Goal: Task Accomplishment & Management: Use online tool/utility

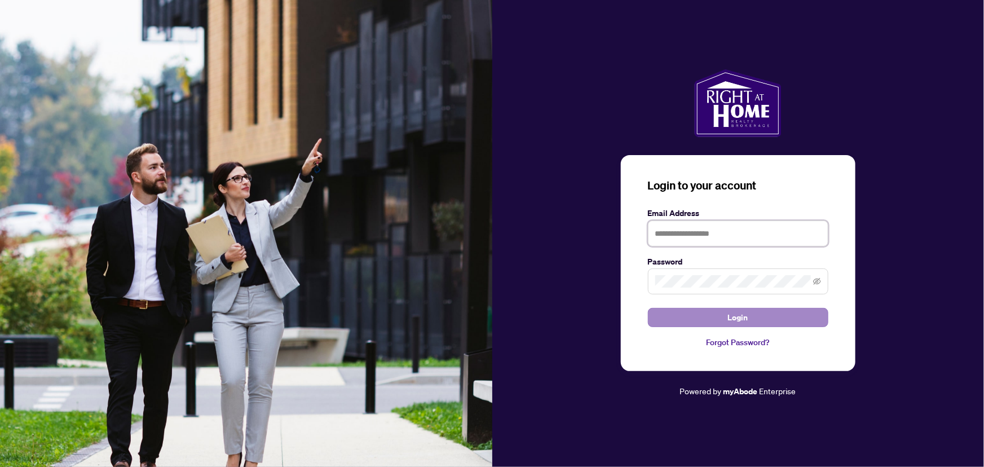
type input "**********"
click at [674, 312] on button "Login" at bounding box center [738, 317] width 180 height 19
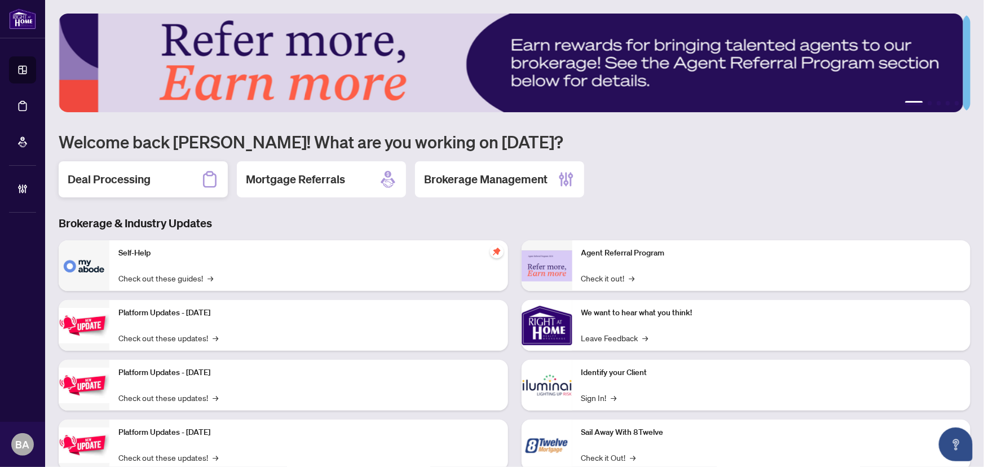
click at [129, 181] on h2 "Deal Processing" at bounding box center [109, 179] width 83 height 16
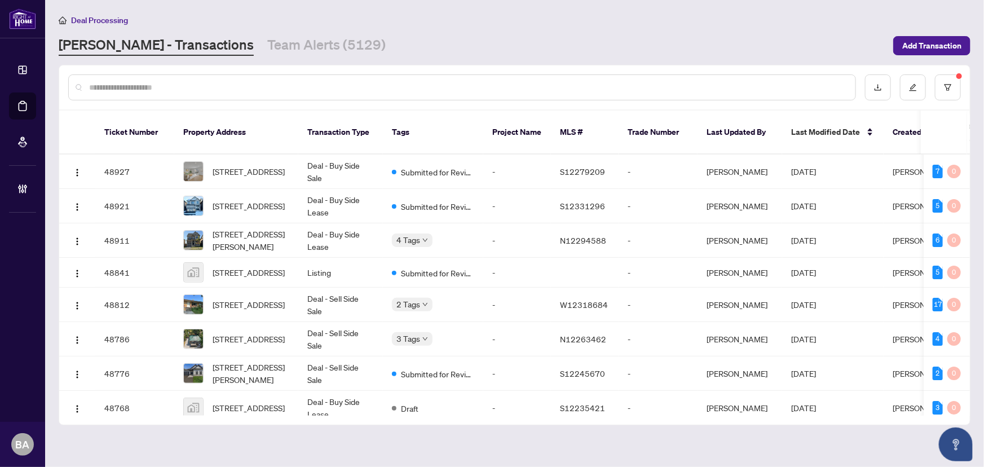
click at [216, 94] on div at bounding box center [461, 87] width 787 height 26
click at [214, 92] on input "text" at bounding box center [467, 87] width 757 height 12
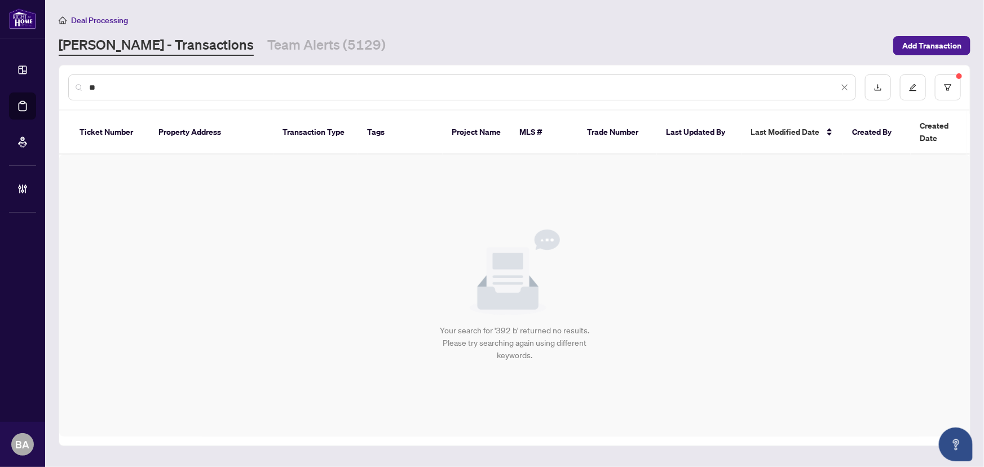
type input "*"
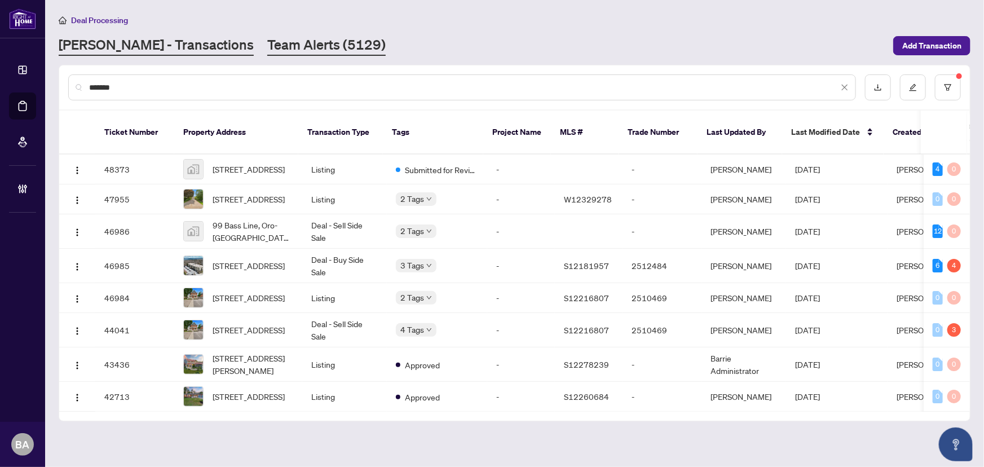
type input "*******"
click at [267, 50] on link "Team Alerts (5129)" at bounding box center [326, 46] width 118 height 20
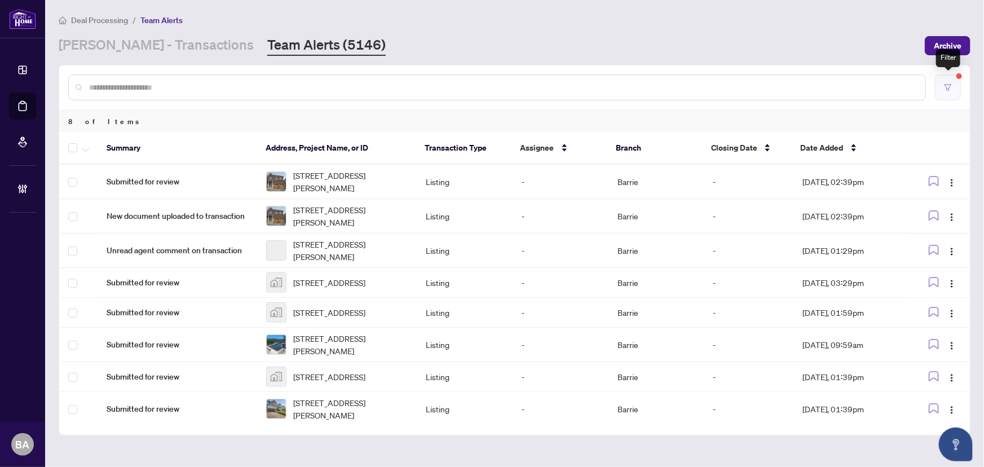
click at [951, 83] on icon "filter" at bounding box center [948, 87] width 8 height 8
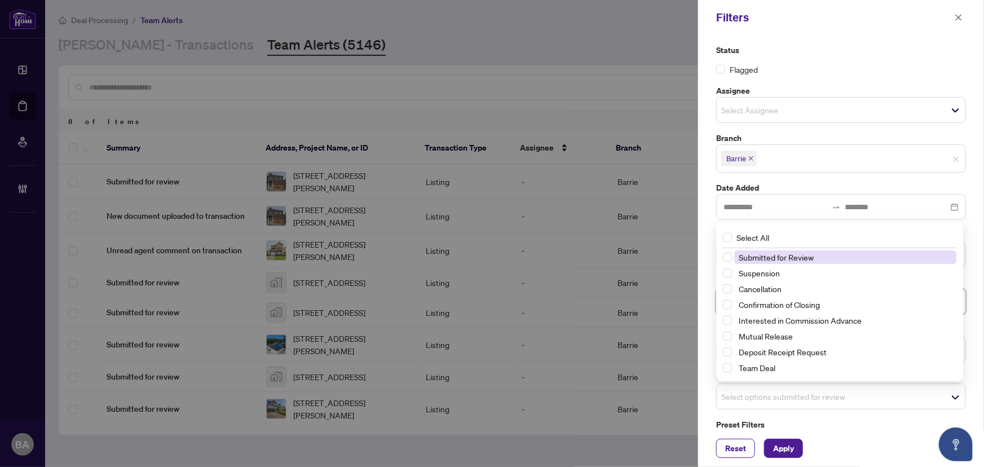
click at [831, 394] on span "Select options submitted for review" at bounding box center [840, 396] width 249 height 16
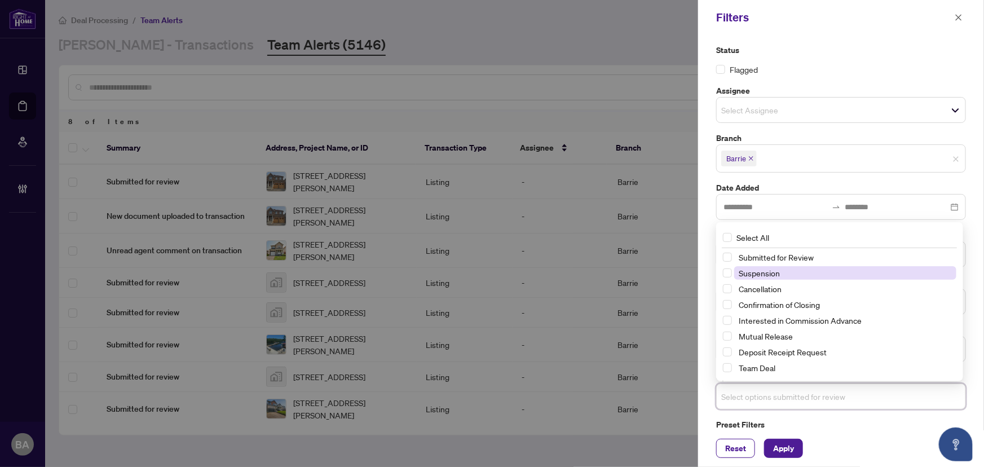
click at [781, 274] on span "Suspension" at bounding box center [845, 273] width 222 height 14
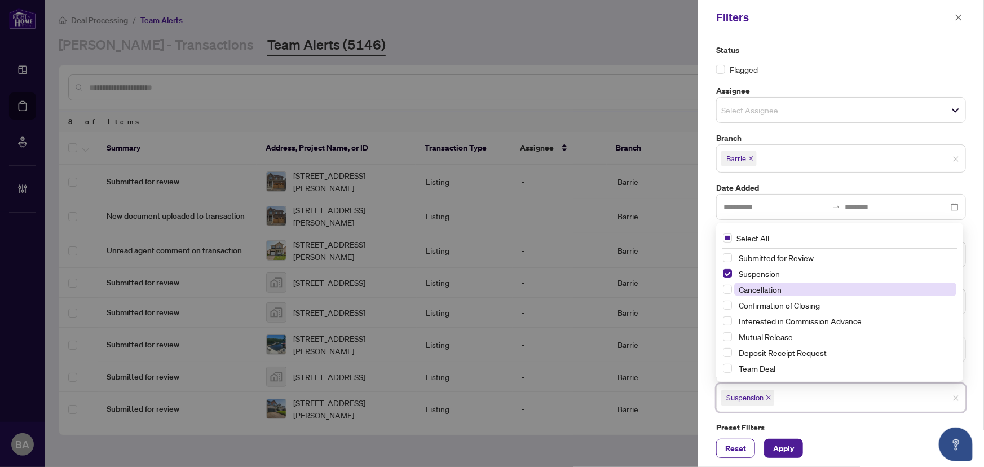
click at [781, 289] on span "Cancellation" at bounding box center [759, 289] width 43 height 10
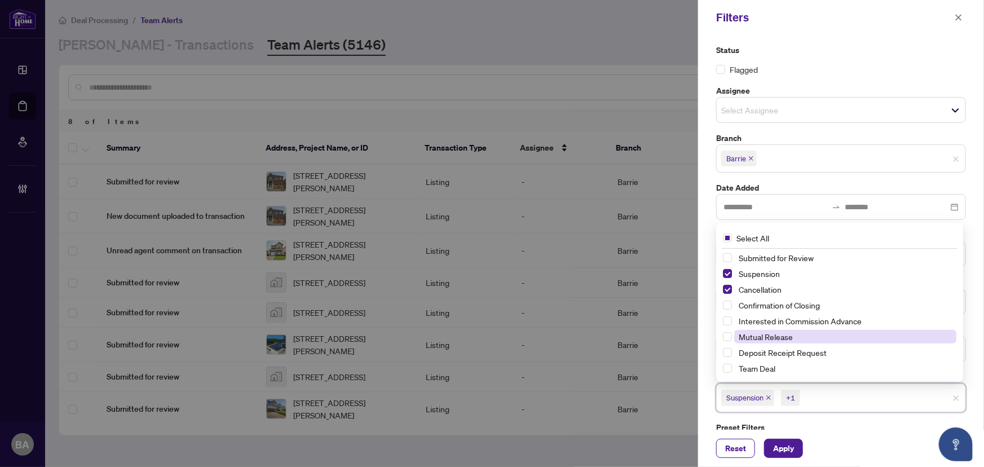
click at [778, 338] on span "Mutual Release" at bounding box center [765, 336] width 54 height 10
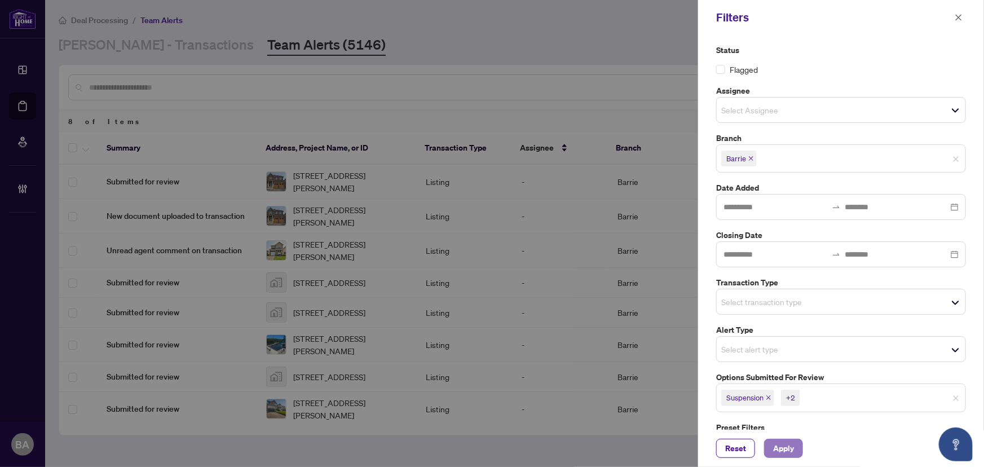
click at [792, 448] on span "Apply" at bounding box center [783, 448] width 21 height 18
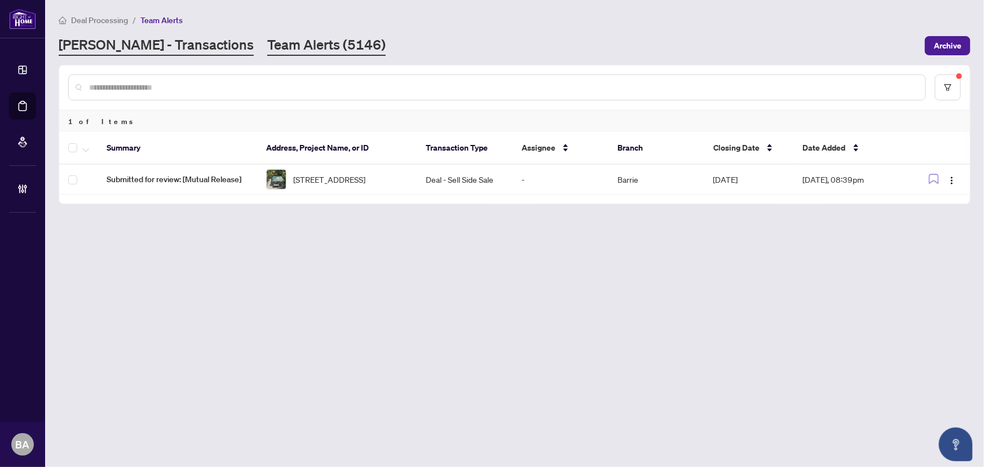
click at [140, 43] on link "[PERSON_NAME] - Transactions" at bounding box center [156, 46] width 195 height 20
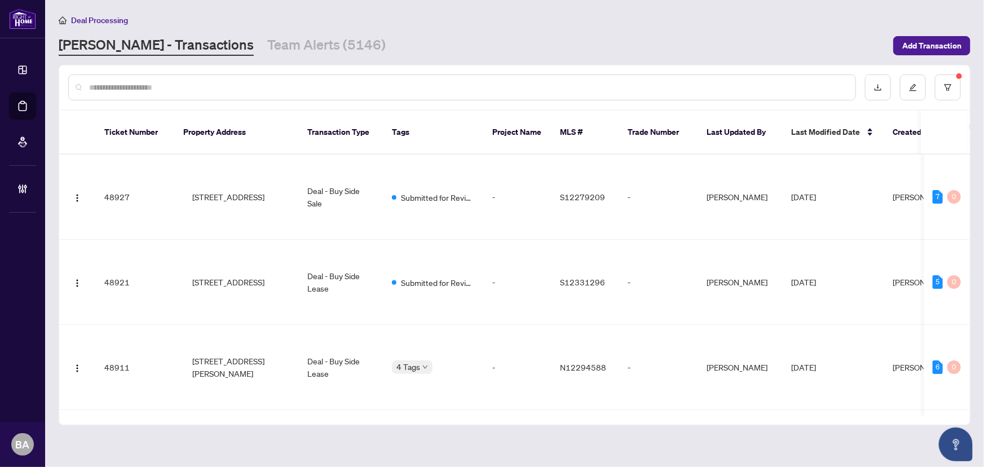
click at [155, 85] on input "text" at bounding box center [467, 87] width 757 height 12
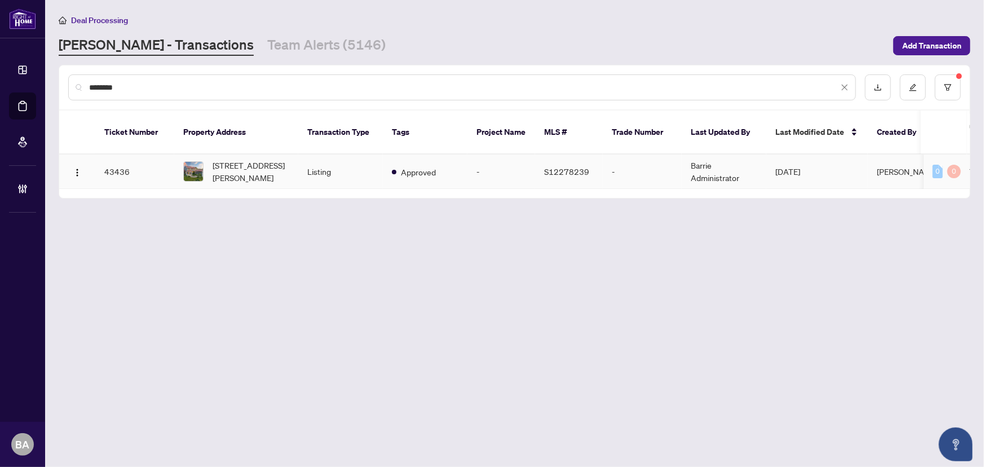
type input "********"
click at [192, 162] on img at bounding box center [193, 171] width 19 height 19
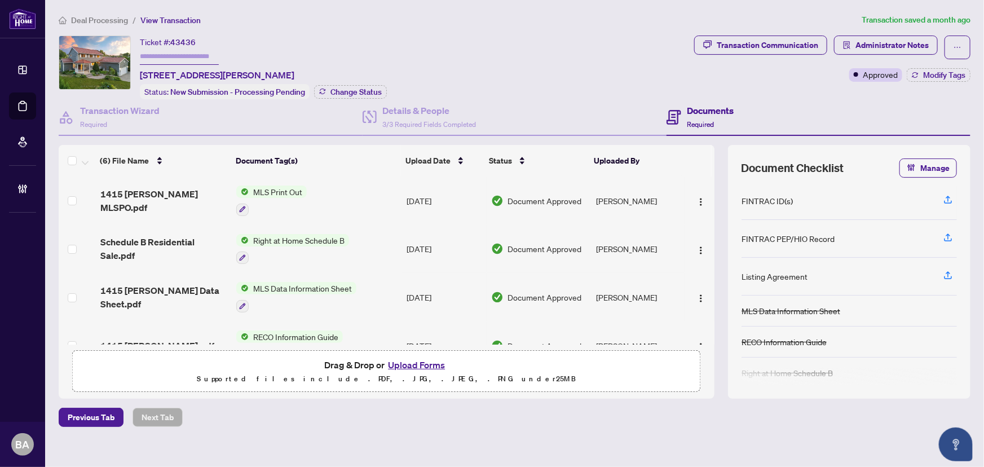
click at [107, 18] on span "Deal Processing" at bounding box center [99, 20] width 57 height 10
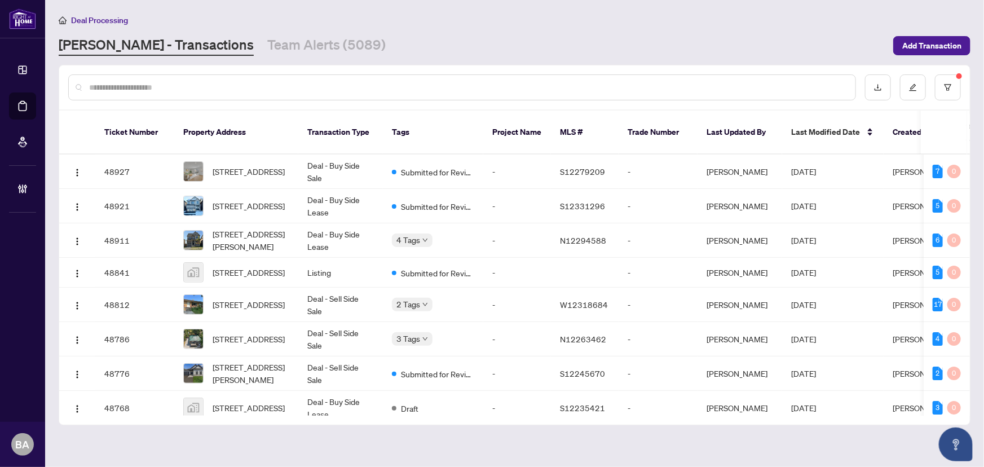
click at [254, 31] on div "Deal Processing [PERSON_NAME] - Transactions Team Alerts (5089) Add Transaction" at bounding box center [514, 35] width 911 height 42
click at [272, 45] on link "Team Alerts (5089)" at bounding box center [326, 46] width 118 height 20
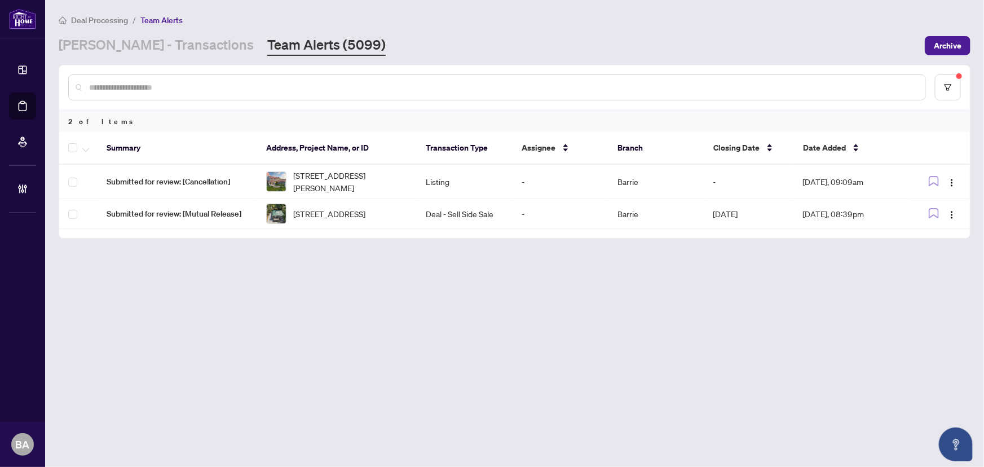
click at [255, 163] on th "Summary" at bounding box center [178, 148] width 160 height 33
click at [225, 178] on span "Submitted for review: [Cancellation]" at bounding box center [177, 181] width 141 height 12
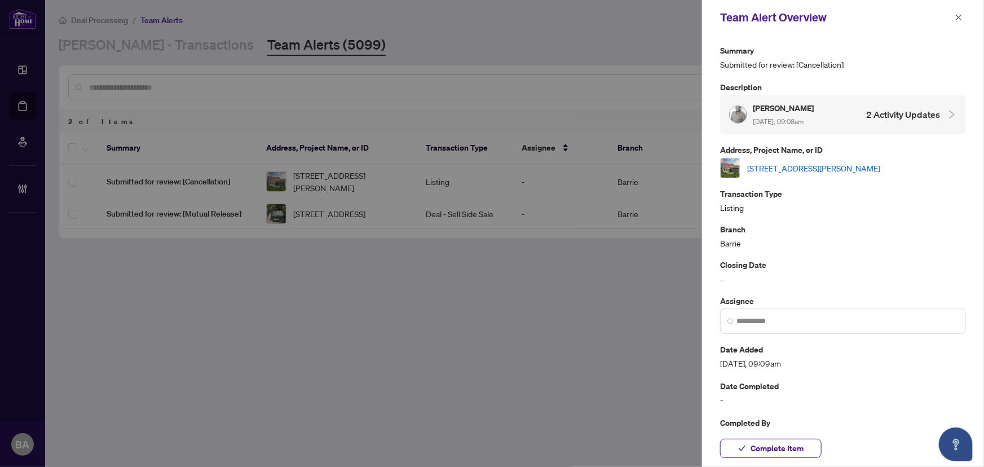
click at [778, 171] on link "[STREET_ADDRESS][PERSON_NAME]" at bounding box center [813, 168] width 133 height 12
click at [964, 22] on button "button" at bounding box center [958, 18] width 15 height 14
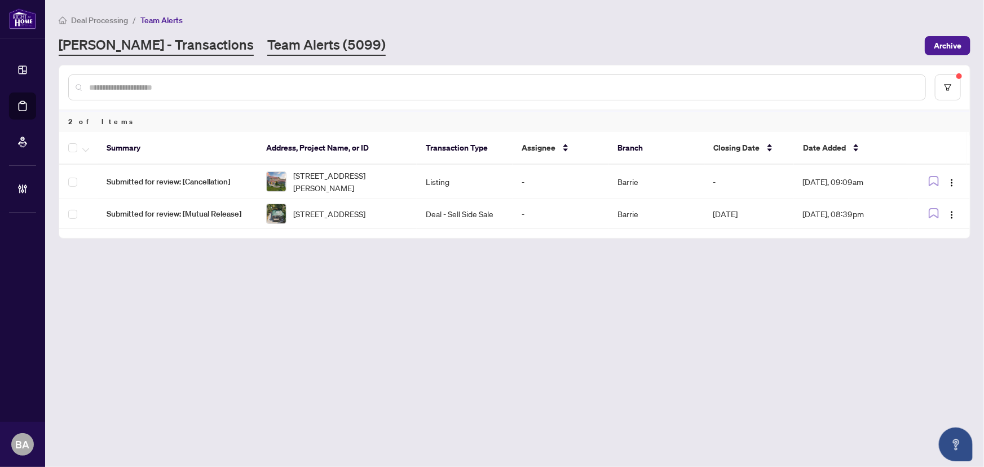
click at [167, 50] on link "[PERSON_NAME] - Transactions" at bounding box center [156, 46] width 195 height 20
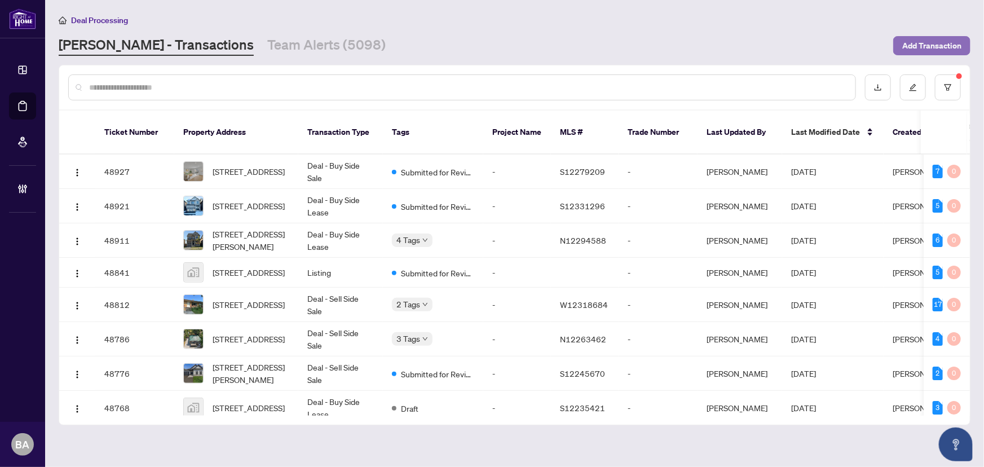
click at [935, 48] on span "Add Transaction" at bounding box center [931, 46] width 59 height 18
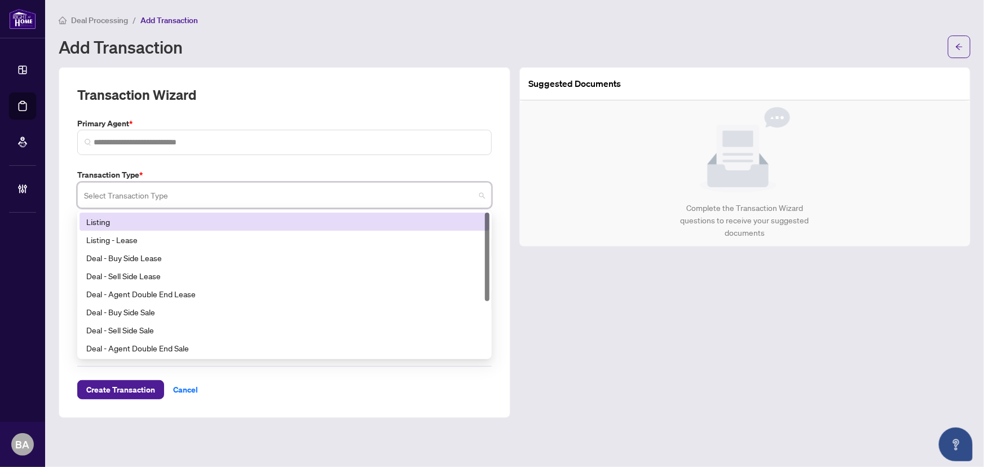
click at [246, 202] on input "search" at bounding box center [279, 196] width 391 height 25
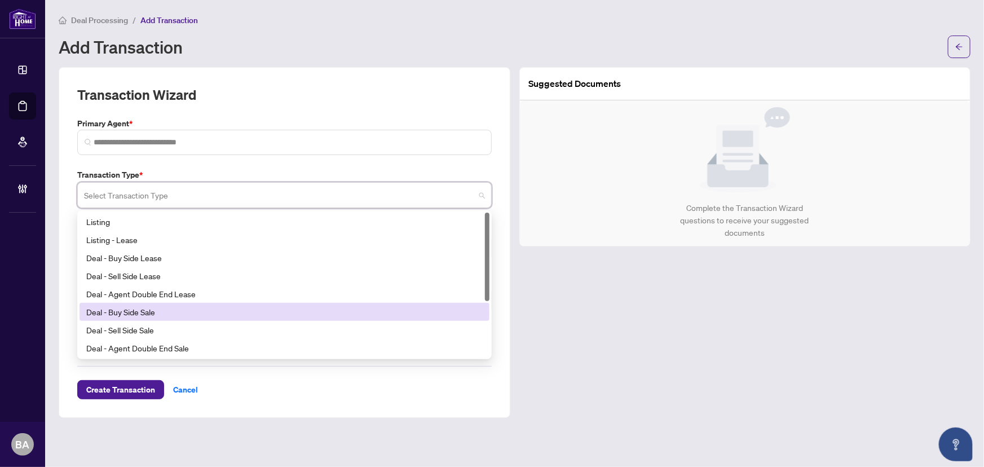
click at [164, 315] on div "Deal - Buy Side Sale" at bounding box center [284, 312] width 396 height 12
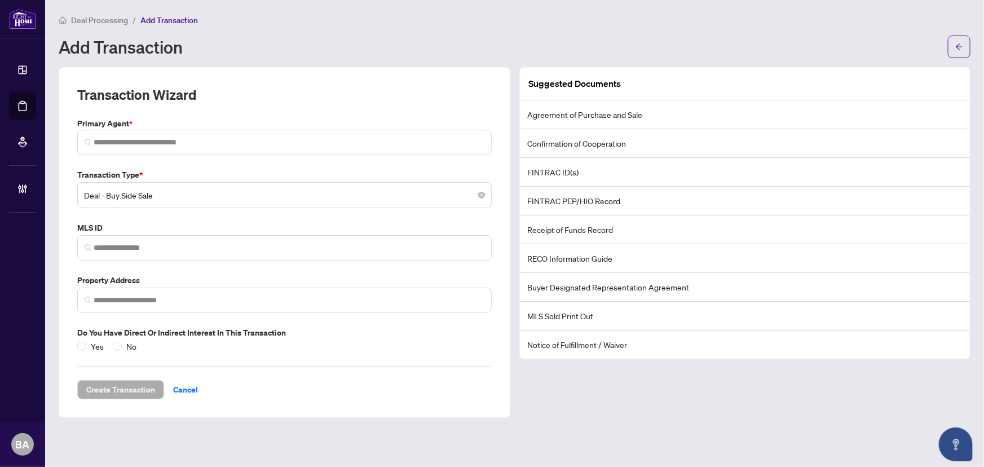
click at [115, 16] on span "Deal Processing" at bounding box center [99, 20] width 57 height 10
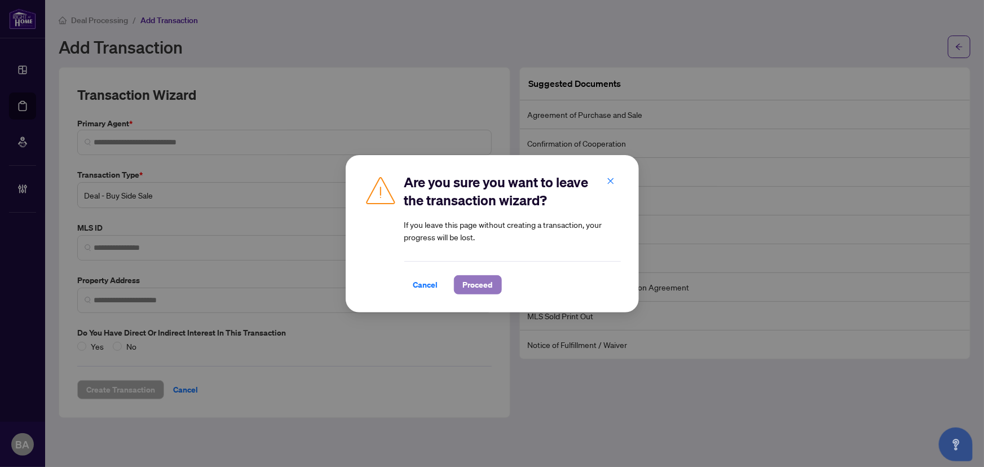
click at [466, 283] on span "Proceed" at bounding box center [478, 285] width 30 height 18
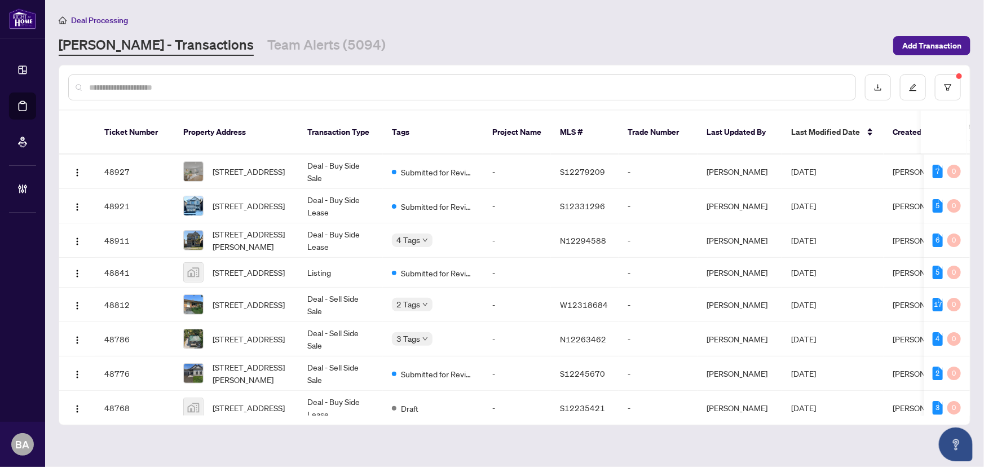
click at [243, 81] on input "text" at bounding box center [467, 87] width 757 height 12
click at [267, 53] on link "Team Alerts (5094)" at bounding box center [326, 46] width 118 height 20
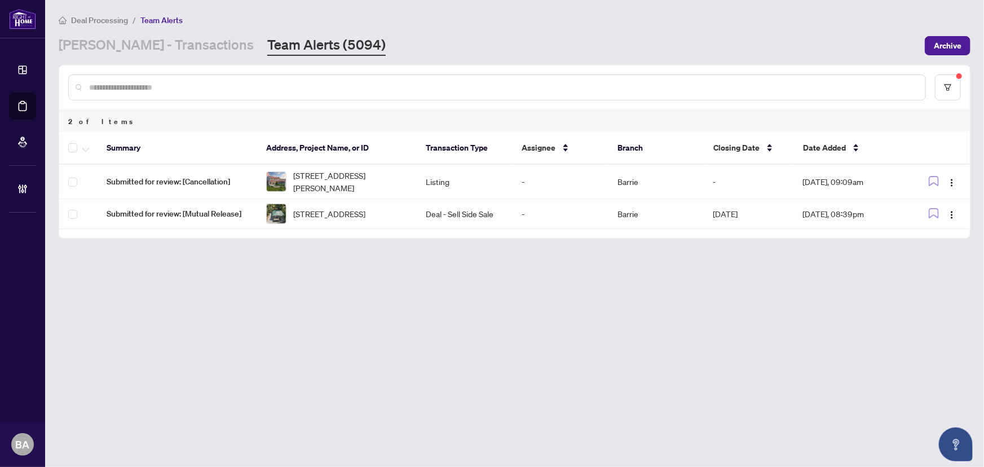
click at [150, 56] on main "Deal Processing / Team Alerts [PERSON_NAME] - Transactions Team Alerts (5094) A…" at bounding box center [514, 233] width 939 height 467
click at [149, 47] on link "[PERSON_NAME] - Transactions" at bounding box center [156, 46] width 195 height 20
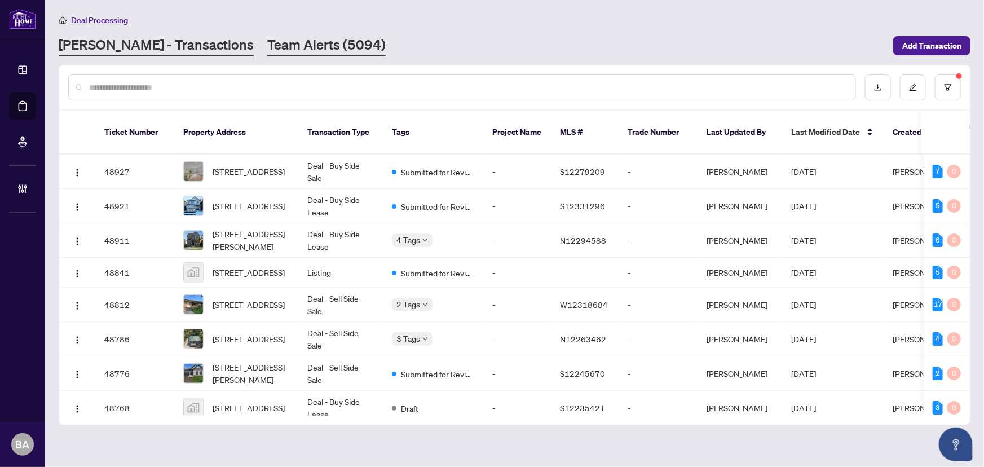
click at [267, 50] on link "Team Alerts (5094)" at bounding box center [326, 46] width 118 height 20
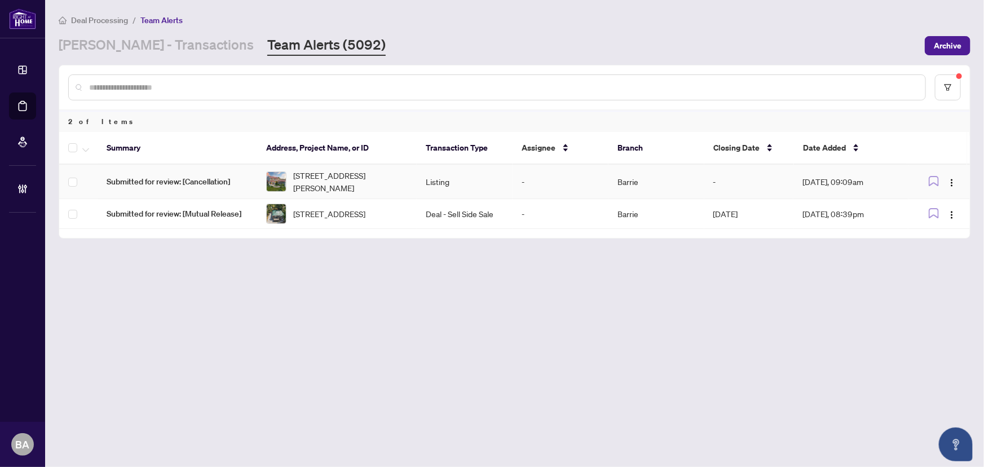
click at [180, 180] on span "Submitted for review: [Cancellation]" at bounding box center [177, 181] width 141 height 12
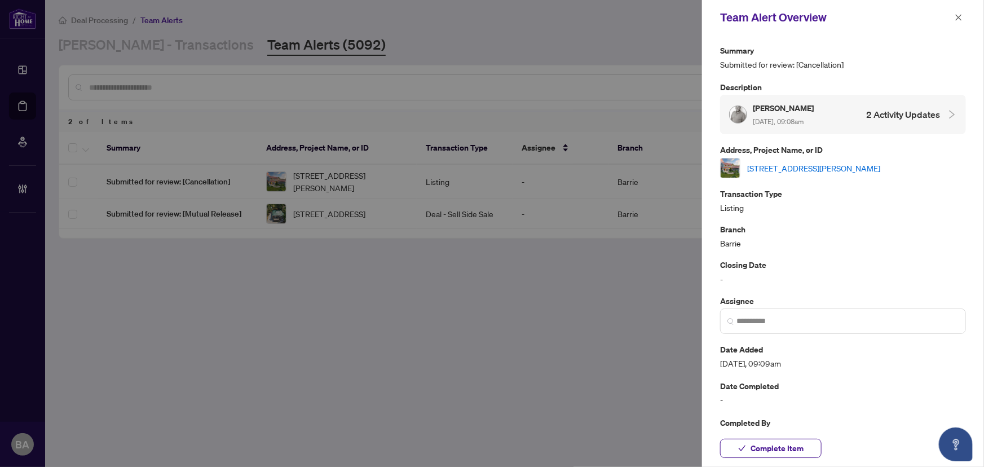
click at [866, 167] on link "[STREET_ADDRESS][PERSON_NAME]" at bounding box center [813, 168] width 133 height 12
click at [959, 17] on icon "close" at bounding box center [958, 18] width 8 height 8
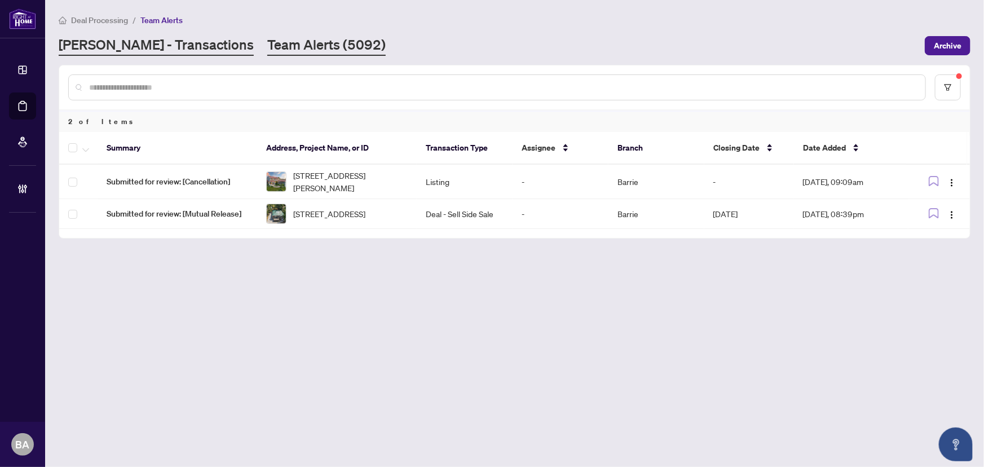
click at [136, 40] on link "[PERSON_NAME] - Transactions" at bounding box center [156, 46] width 195 height 20
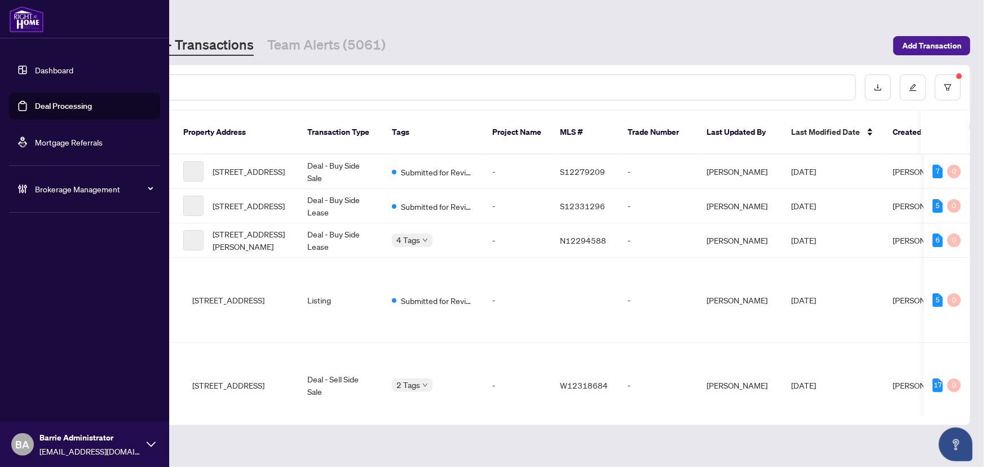
click at [13, 188] on div "Brokerage Management" at bounding box center [84, 188] width 151 height 27
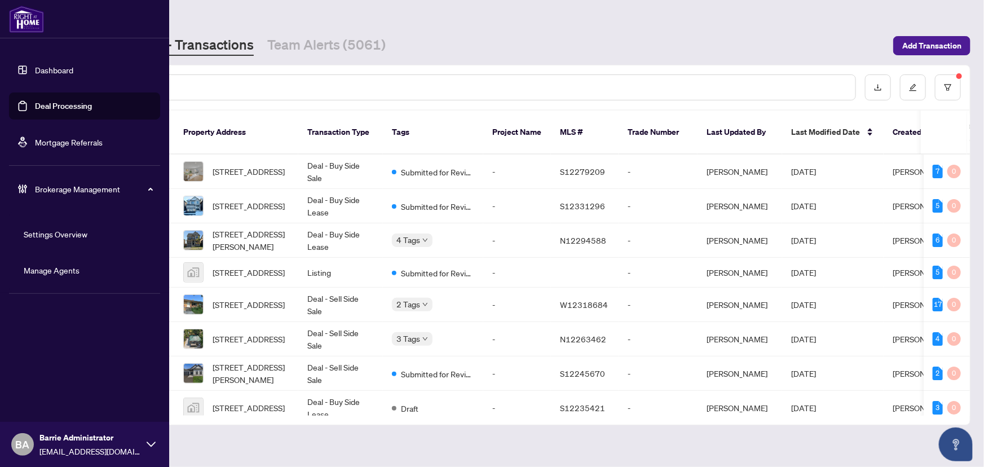
click at [65, 273] on link "Manage Agents" at bounding box center [52, 270] width 56 height 10
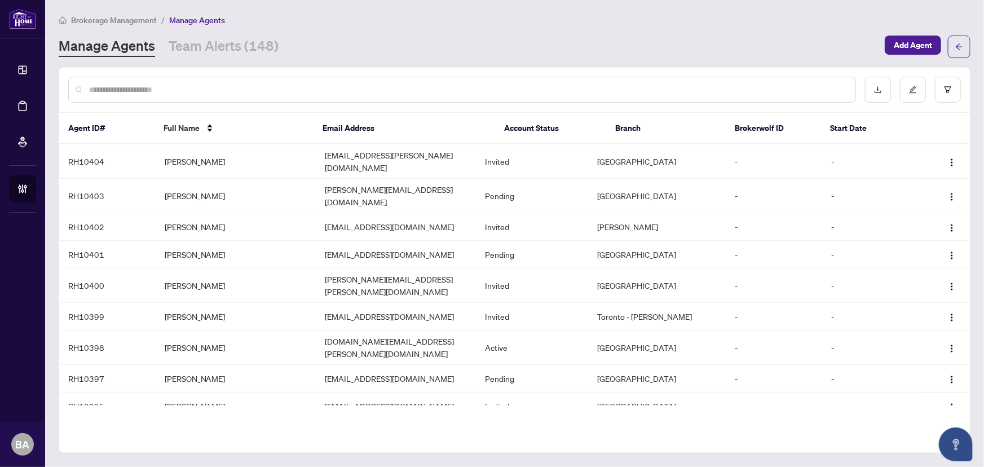
click at [259, 84] on input "text" at bounding box center [467, 89] width 757 height 12
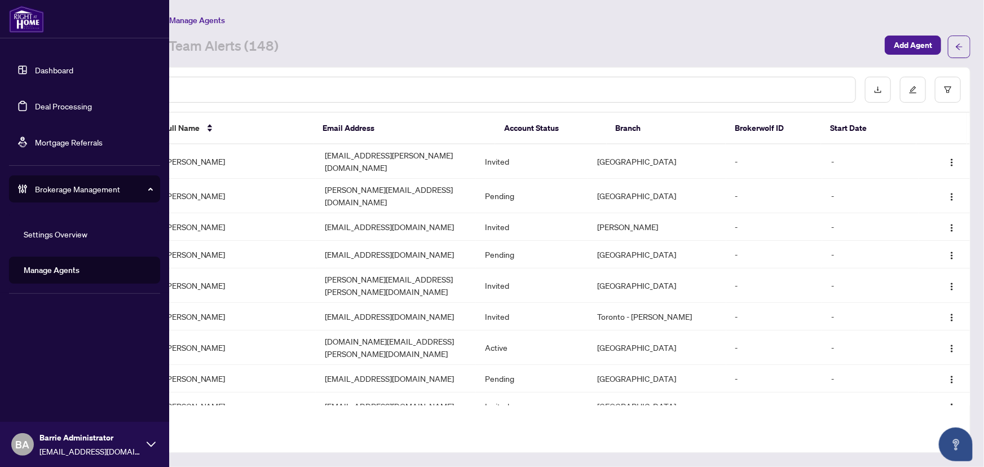
click at [52, 107] on link "Deal Processing" at bounding box center [63, 106] width 57 height 10
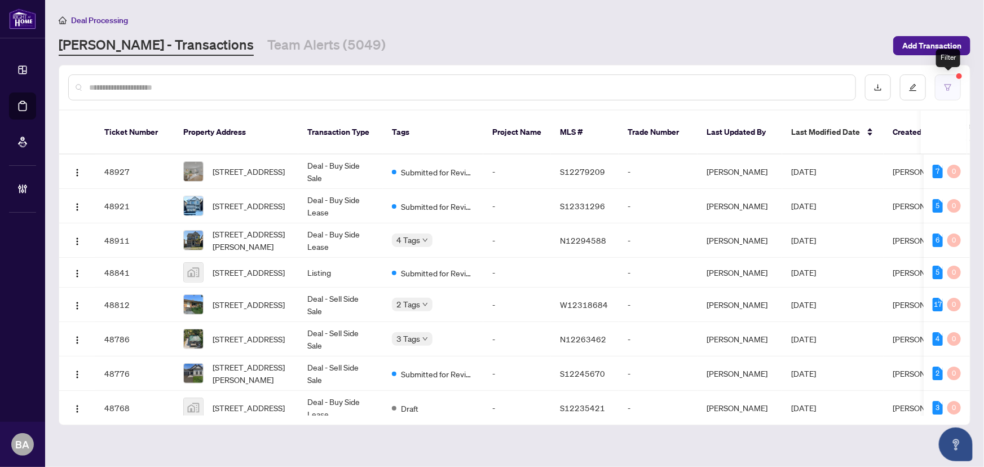
click at [950, 94] on button "button" at bounding box center [948, 87] width 26 height 26
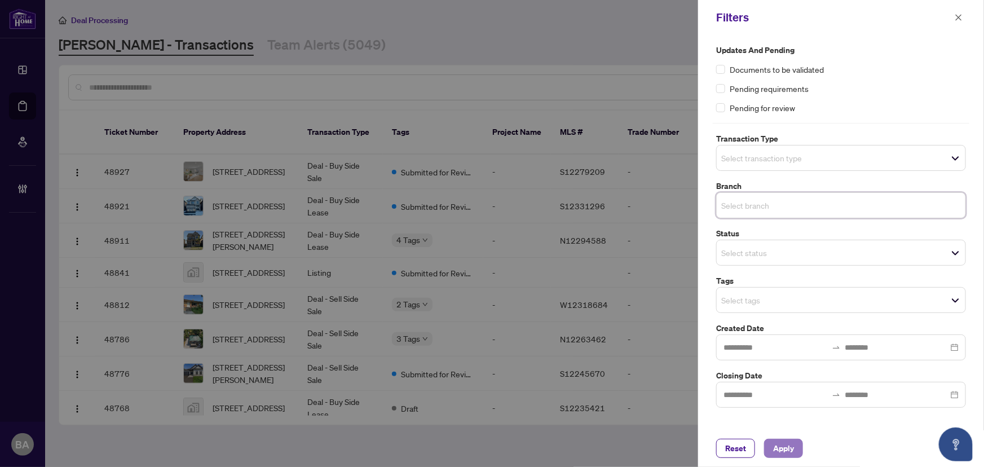
click at [790, 446] on span "Apply" at bounding box center [783, 448] width 21 height 18
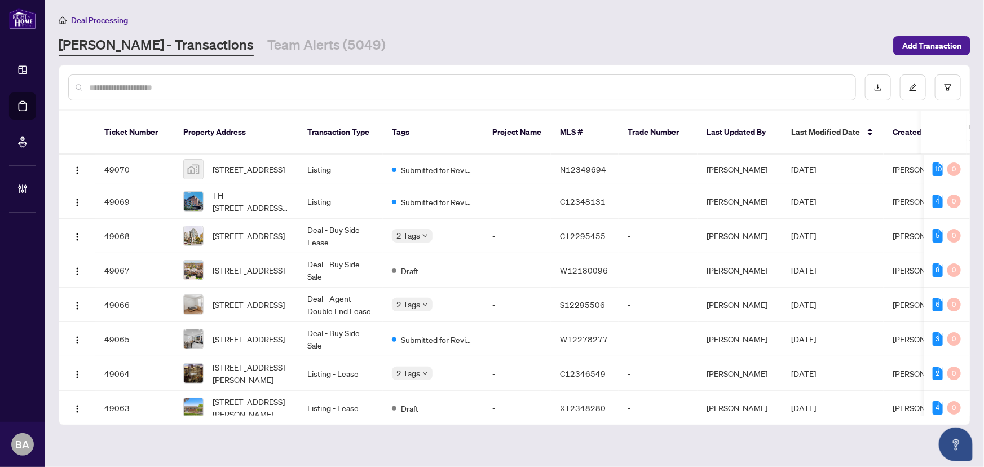
click at [439, 90] on input "text" at bounding box center [467, 87] width 757 height 12
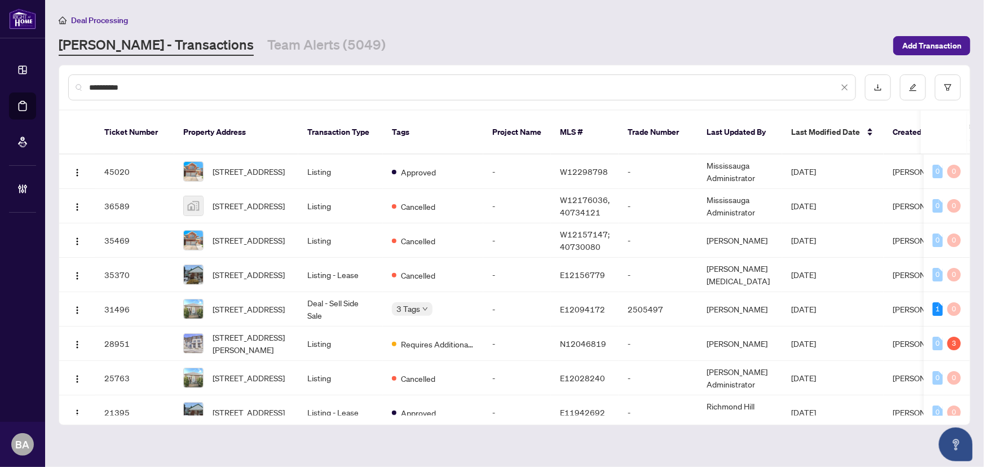
type input "**********"
click at [848, 85] on icon "close" at bounding box center [844, 87] width 8 height 8
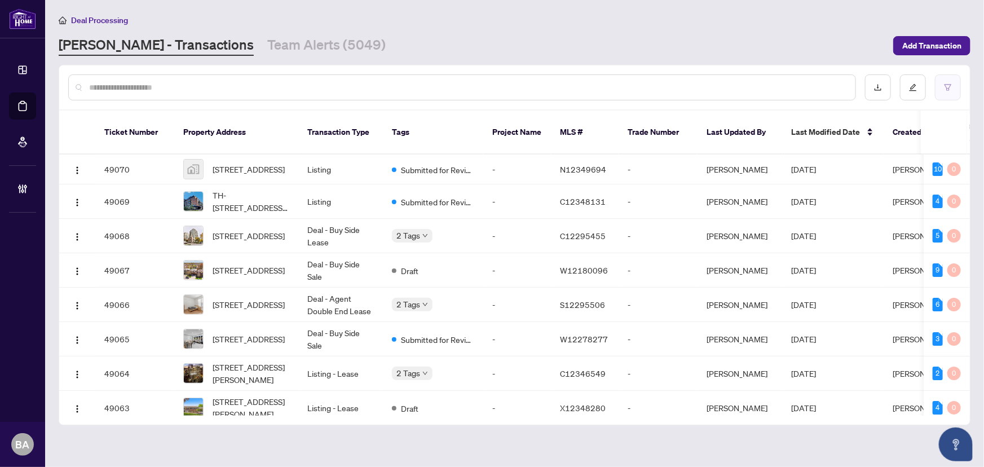
click at [951, 87] on icon "filter" at bounding box center [948, 87] width 8 height 8
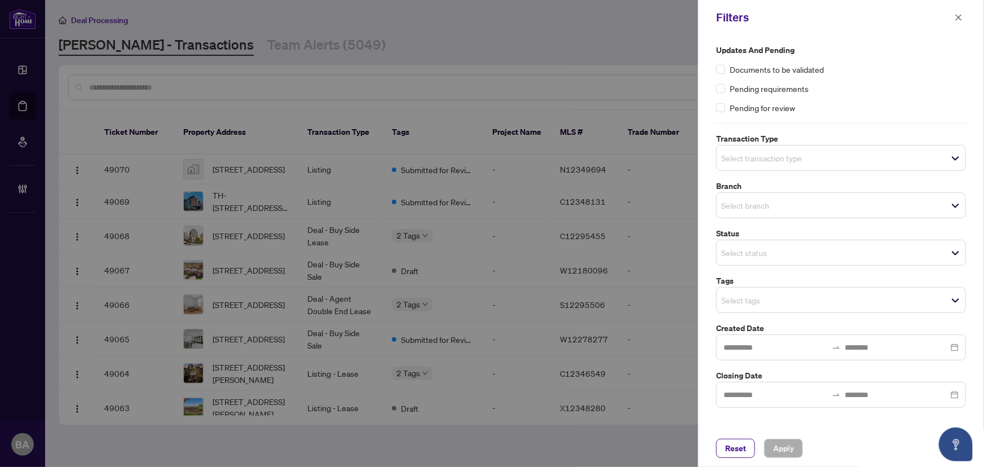
click at [889, 214] on div "Select branch" at bounding box center [841, 205] width 250 height 26
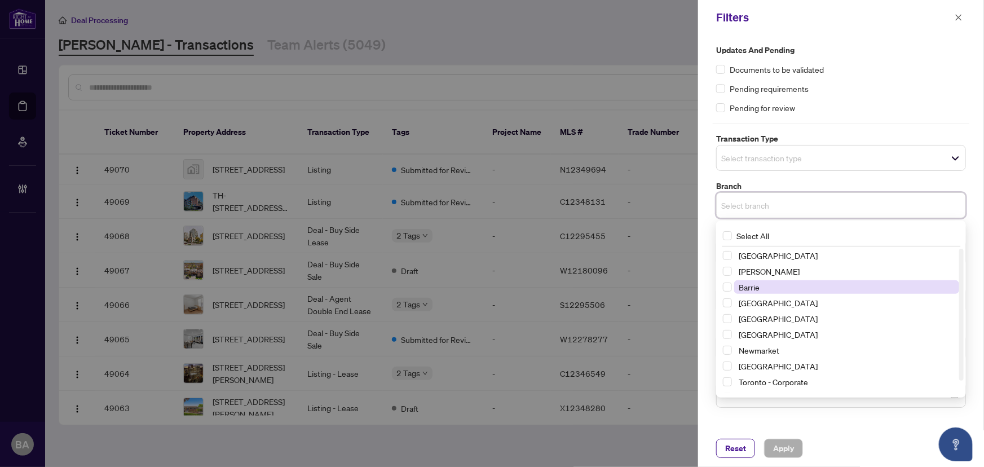
click at [767, 285] on span "Barrie" at bounding box center [846, 287] width 225 height 14
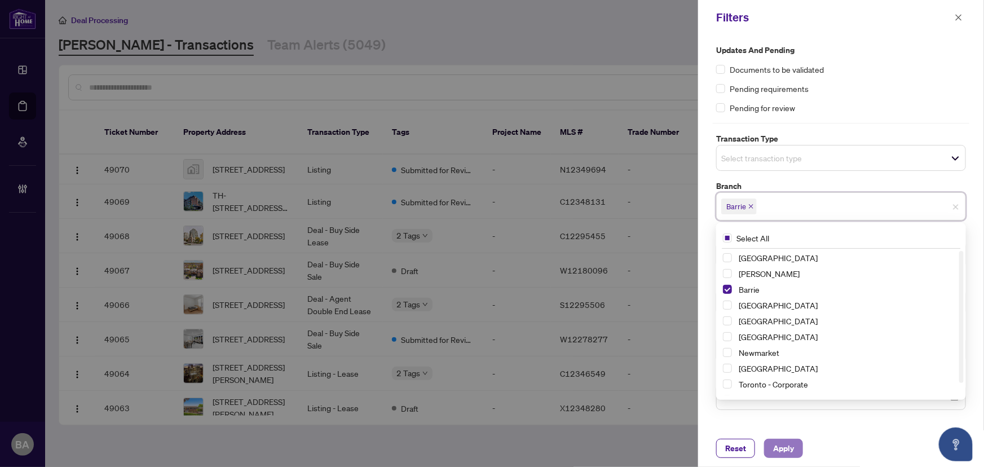
click at [782, 447] on span "Apply" at bounding box center [783, 448] width 21 height 18
